Goal: Information Seeking & Learning: Learn about a topic

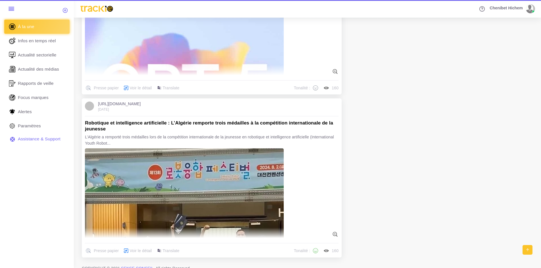
scroll to position [2285, 0]
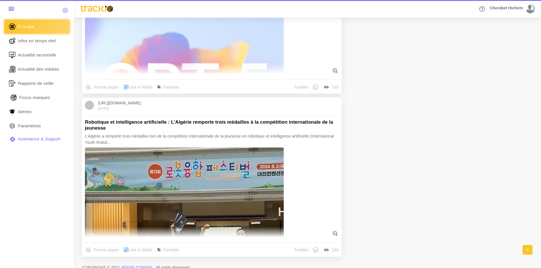
click at [50, 99] on link "Focus marques" at bounding box center [36, 98] width 65 height 14
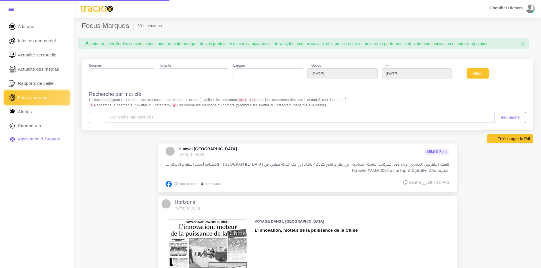
select select
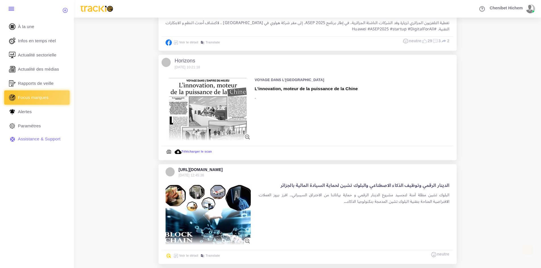
scroll to position [142, 0]
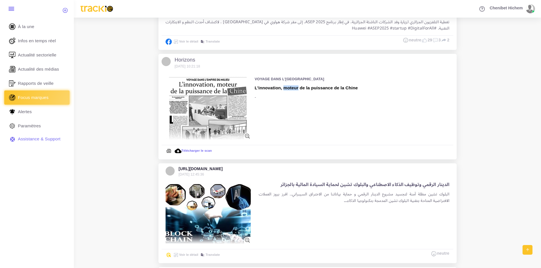
drag, startPoint x: 283, startPoint y: 88, endPoint x: 298, endPoint y: 87, distance: 14.8
click at [298, 87] on h5 "L’innovation, moteur de la puissance de la Chine" at bounding box center [306, 87] width 103 height 5
drag, startPoint x: 310, startPoint y: 88, endPoint x: 332, endPoint y: 91, distance: 22.1
click at [332, 91] on div "VOYAGE DANS L’EMPIRE DU MILIEU L’innovation, moteur de la puissance de la Chine…" at bounding box center [306, 109] width 103 height 72
click at [334, 93] on div "VOYAGE DANS L’EMPIRE DU MILIEU L’innovation, moteur de la puissance de la Chine…" at bounding box center [306, 109] width 103 height 72
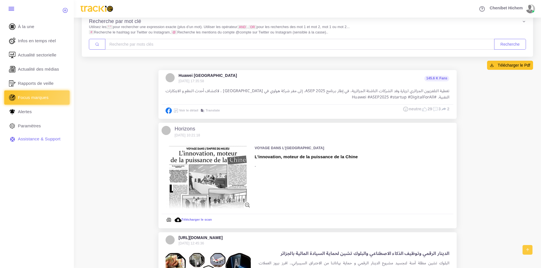
scroll to position [57, 0]
